Goal: Task Accomplishment & Management: Complete application form

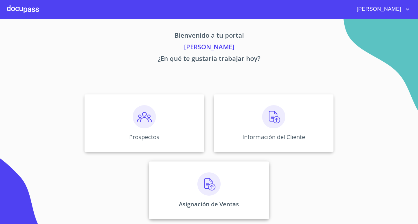
click at [209, 195] on img at bounding box center [208, 184] width 23 height 23
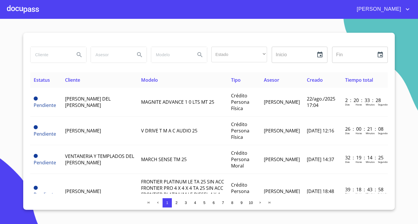
click at [52, 56] on input "search" at bounding box center [49, 55] width 39 height 16
type input "alutractos"
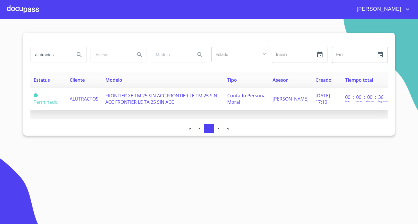
click at [90, 101] on span "ALUTRACTOS" at bounding box center [84, 99] width 29 height 6
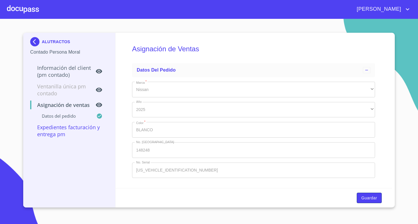
click at [370, 200] on span "Guardar" at bounding box center [369, 198] width 16 height 7
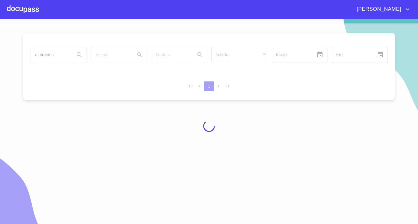
click at [30, 9] on div at bounding box center [23, 9] width 32 height 19
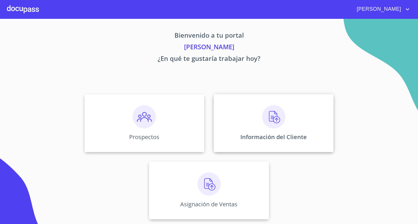
click at [272, 132] on div "Información del Cliente" at bounding box center [273, 123] width 120 height 58
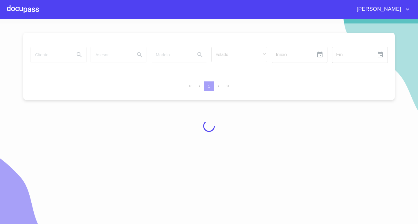
click at [52, 57] on div at bounding box center [209, 125] width 418 height 205
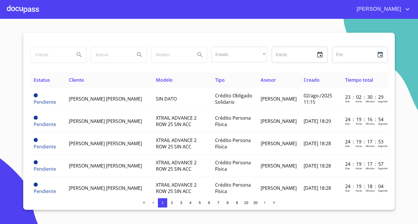
click at [58, 55] on input "search" at bounding box center [49, 55] width 39 height 16
type input "alutractos"
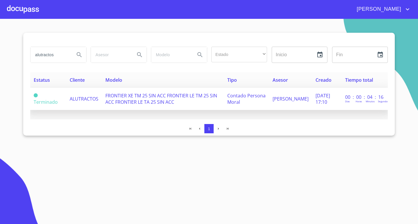
click at [131, 101] on span "FRONTIER XE TM 25 SIN ACC FRONTIER LE TM 25 SIN ACC FRONTIER LE TA 25 SIN ACC" at bounding box center [161, 99] width 112 height 13
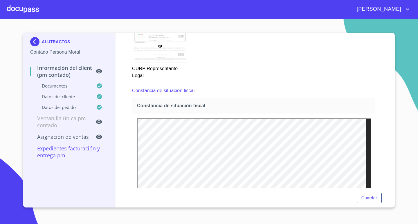
click at [229, 91] on div "Constancia de situación fiscal" at bounding box center [253, 91] width 243 height 14
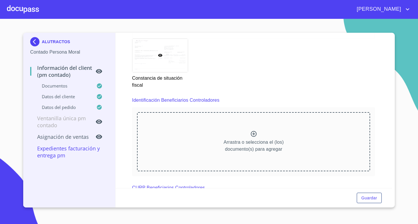
scroll to position [1519, 0]
click at [367, 198] on span "Guardar" at bounding box center [369, 198] width 16 height 7
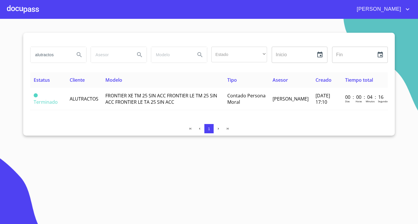
click at [21, 11] on div at bounding box center [23, 9] width 32 height 19
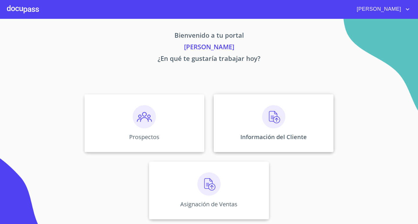
click at [276, 121] on img at bounding box center [273, 116] width 23 height 23
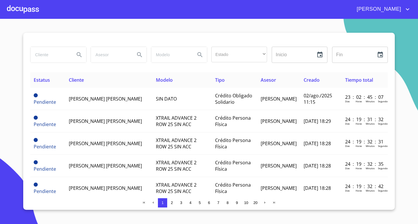
click at [24, 10] on div at bounding box center [23, 9] width 32 height 19
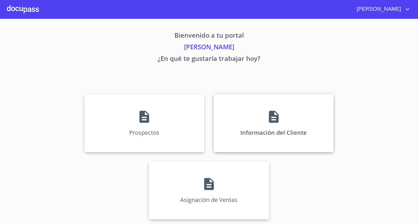
click at [267, 127] on div "Información del Cliente" at bounding box center [273, 123] width 120 height 58
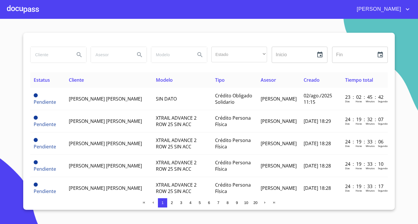
click at [61, 56] on input "search" at bounding box center [49, 55] width 39 height 16
type input "ALUTRACTOS"
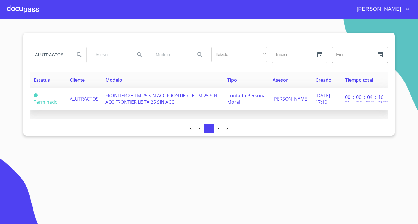
click at [162, 102] on span "FRONTIER XE TM 25 SIN ACC FRONTIER LE TM 25 SIN ACC FRONTIER LE TA 25 SIN ACC" at bounding box center [161, 99] width 112 height 13
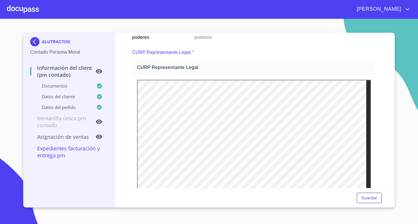
scroll to position [1034, 0]
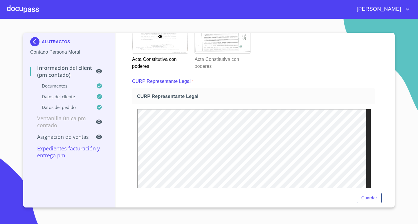
click at [380, 126] on div "Información del Client (PM contado) Documentos Documento de identificación repr…" at bounding box center [253, 110] width 276 height 155
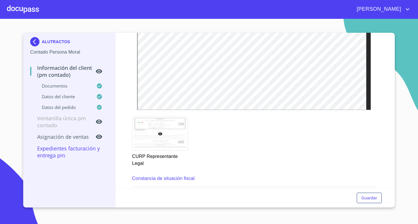
scroll to position [1208, 0]
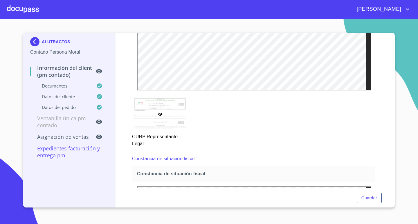
click at [174, 121] on div at bounding box center [159, 113] width 55 height 33
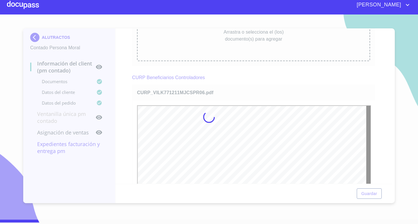
scroll to position [0, 0]
click at [246, 77] on div "CURP Beneficiarios Controladores" at bounding box center [253, 78] width 243 height 14
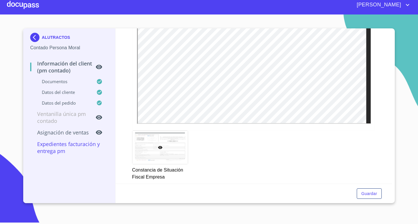
scroll to position [493, 0]
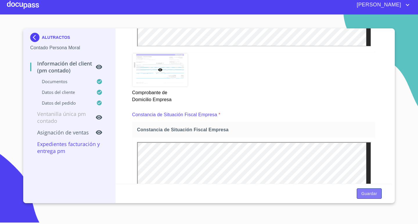
click at [376, 198] on button "Guardar" at bounding box center [368, 193] width 25 height 11
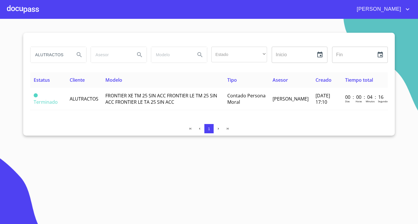
drag, startPoint x: 67, startPoint y: 56, endPoint x: 9, endPoint y: 52, distance: 57.8
click at [9, 52] on section "ALUTRACTOS Estado ​ ​ Inicio ​ Fin ​ Estatus Cliente Modelo Tipo Asesor Creado …" at bounding box center [209, 121] width 418 height 205
type input "[PERSON_NAME]"
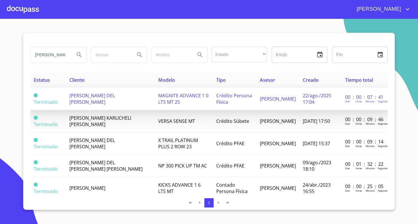
click at [90, 101] on span "[PERSON_NAME] DEL [PERSON_NAME]" at bounding box center [92, 99] width 46 height 13
